Goal: Task Accomplishment & Management: Manage account settings

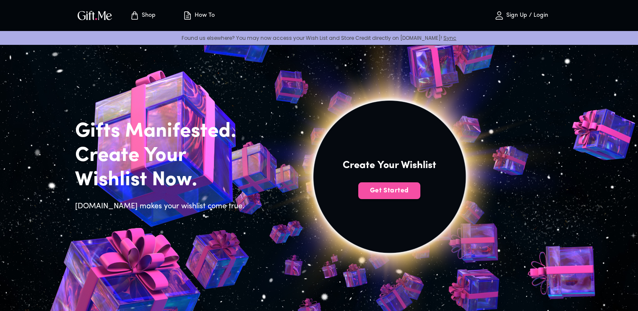
click at [389, 196] on button "Get Started" at bounding box center [389, 191] width 62 height 17
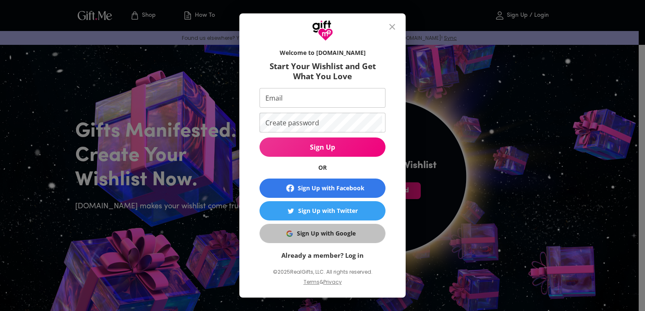
click at [288, 231] on img "button" at bounding box center [289, 234] width 6 height 6
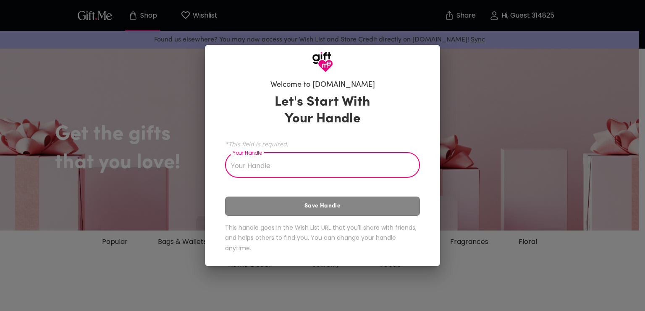
click at [298, 158] on input "Your Handle" at bounding box center [317, 166] width 185 height 24
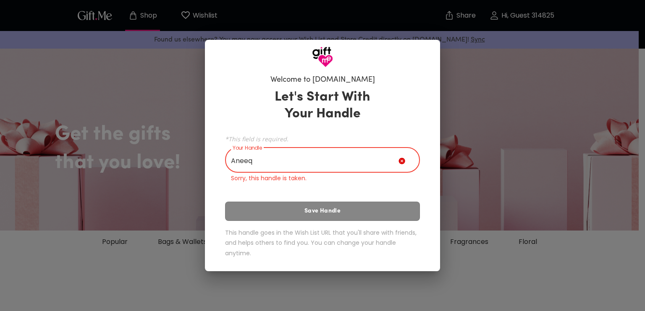
type input "Aneeq"
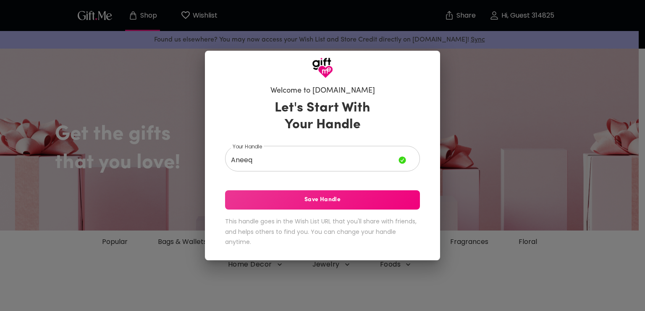
click at [307, 216] on div "Let's Start With Your Handle Your Handle Aneeq Your Handle Save Handle This han…" at bounding box center [322, 175] width 195 height 158
click at [299, 204] on span "Save Handle" at bounding box center [322, 200] width 195 height 9
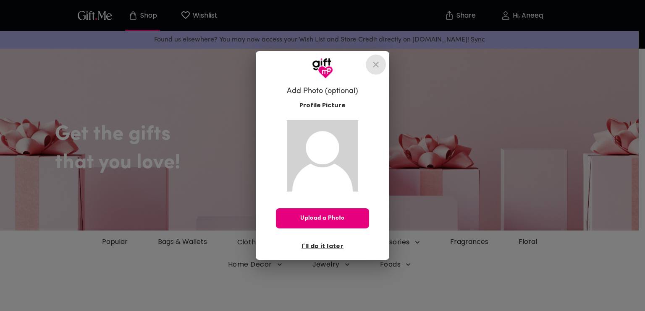
click at [375, 64] on icon "close" at bounding box center [376, 65] width 6 height 6
